Goal: Task Accomplishment & Management: Use online tool/utility

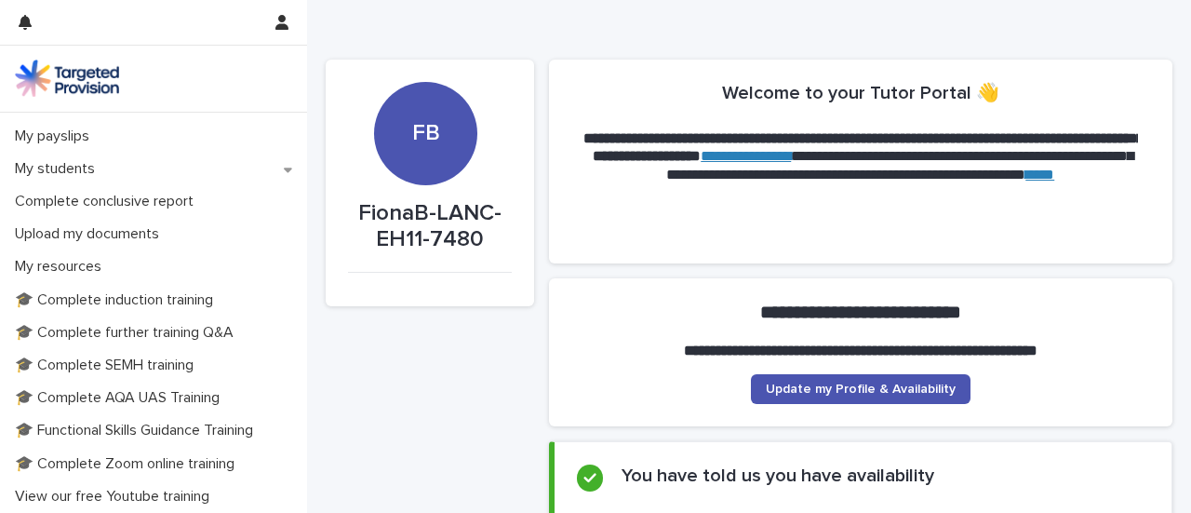
scroll to position [324, 0]
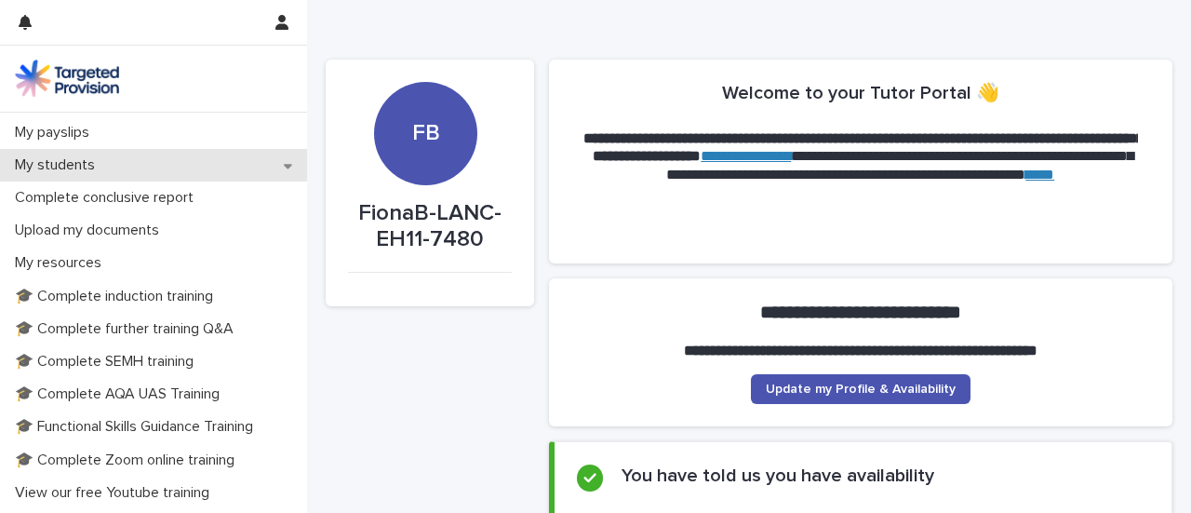
click at [258, 181] on div "My students" at bounding box center [153, 165] width 307 height 33
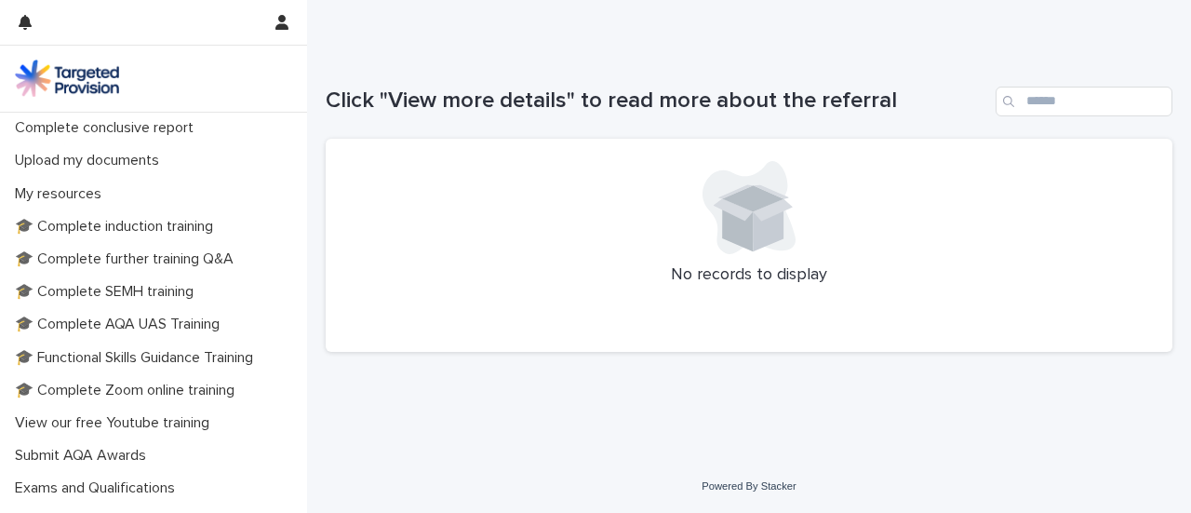
scroll to position [543, 0]
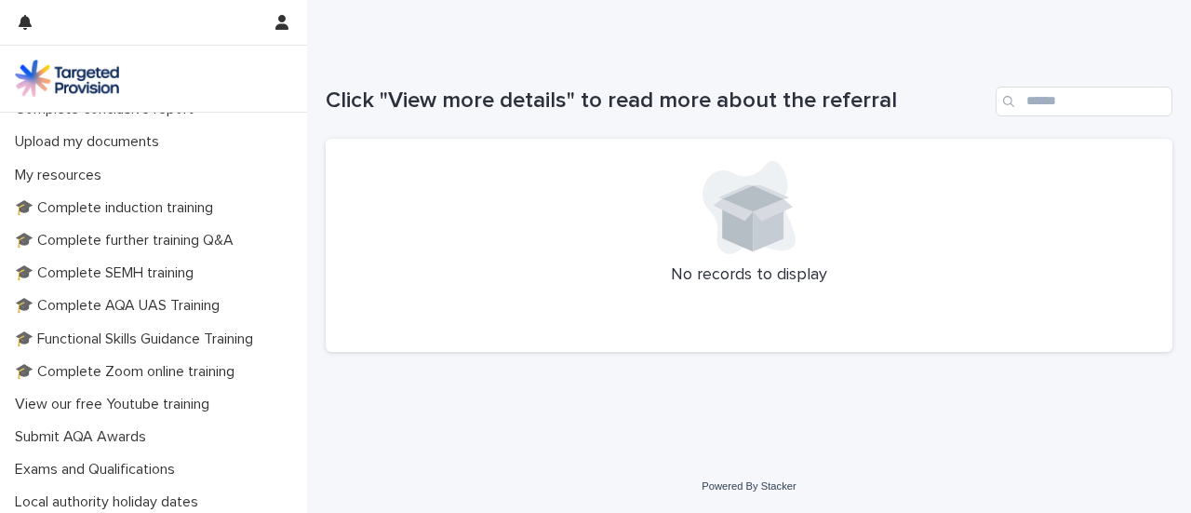
click at [37, 20] on p "Active" at bounding box center [40, 13] width 66 height 16
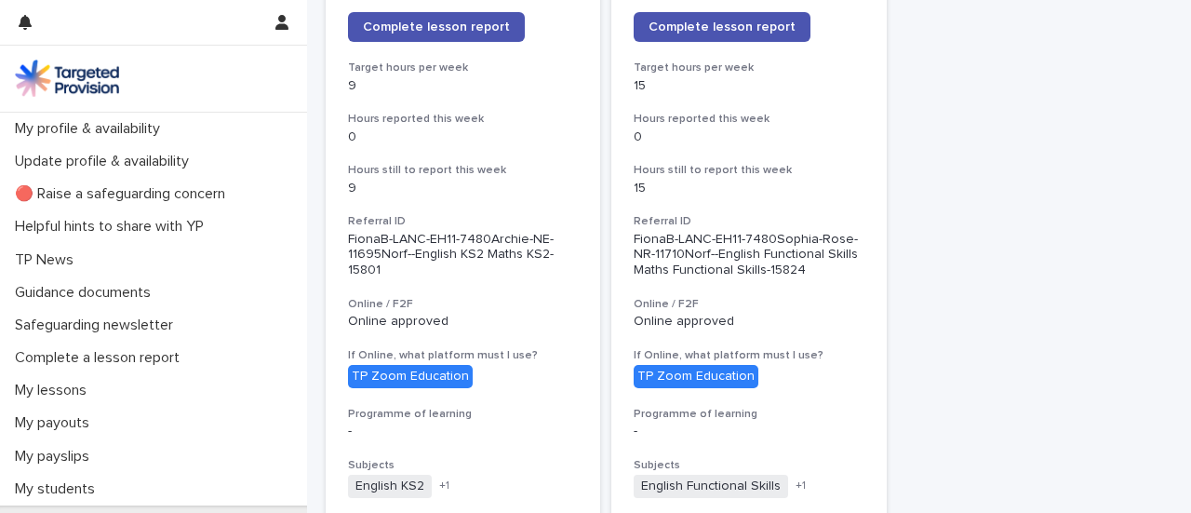
scroll to position [329, 0]
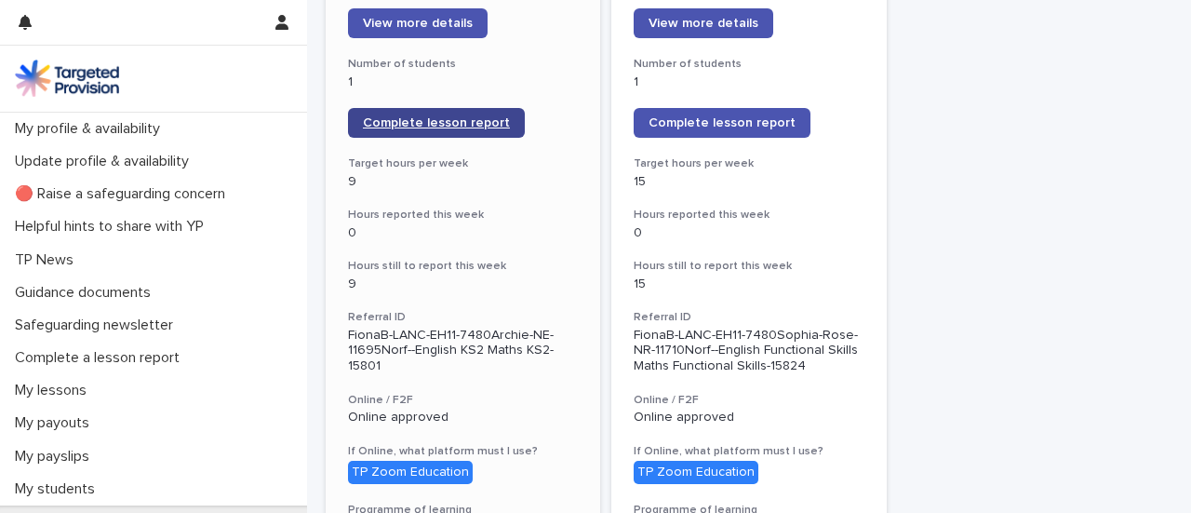
click at [456, 138] on link "Complete lesson report" at bounding box center [436, 123] width 177 height 30
